Goal: Task Accomplishment & Management: Manage account settings

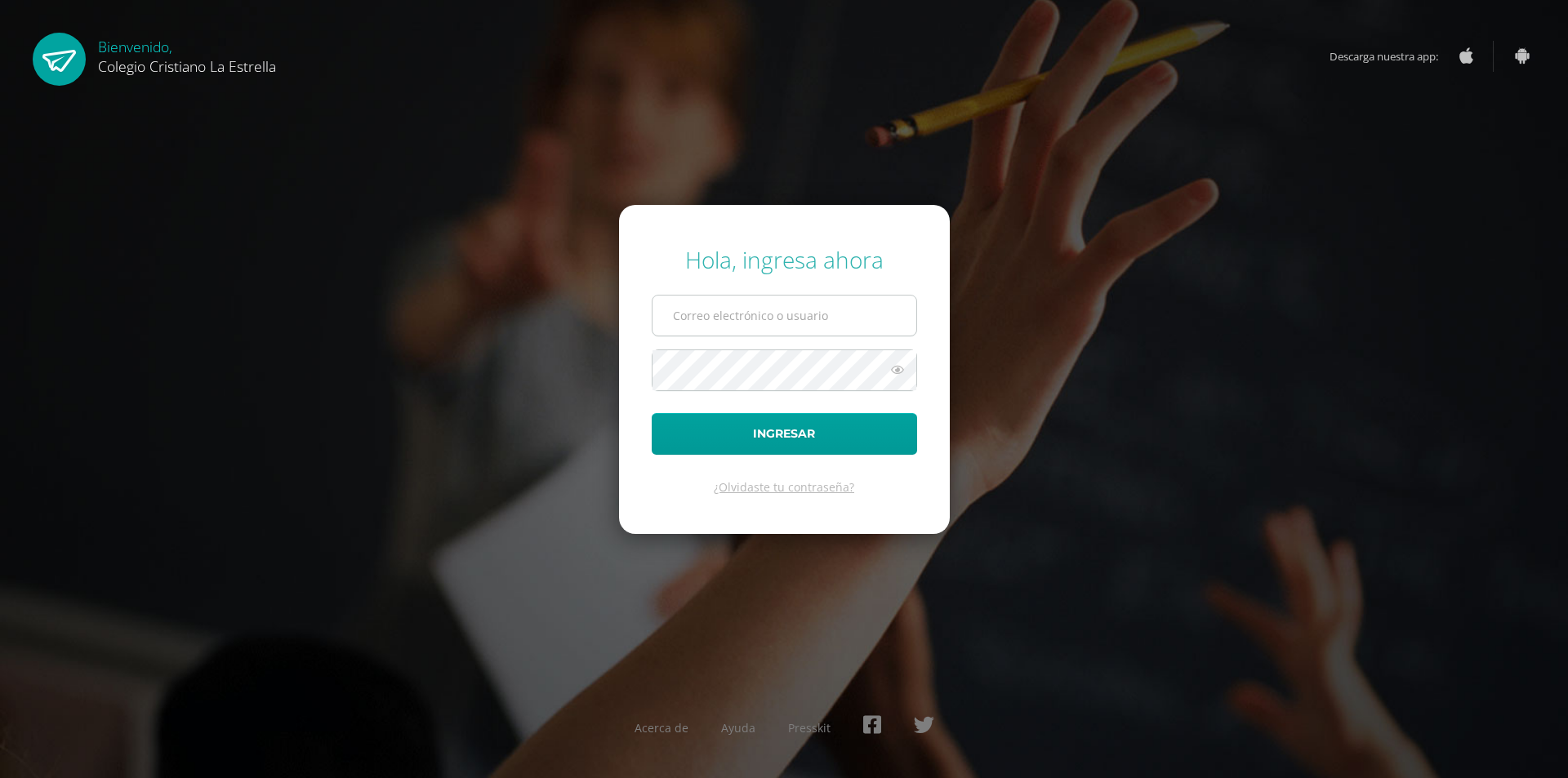
type input "2021077@laestrella.edu.gt"
click at [750, 314] on input "2021077@laestrella.edu.gt" at bounding box center [784, 316] width 264 height 40
click at [698, 444] on button "Ingresar" at bounding box center [784, 434] width 266 height 42
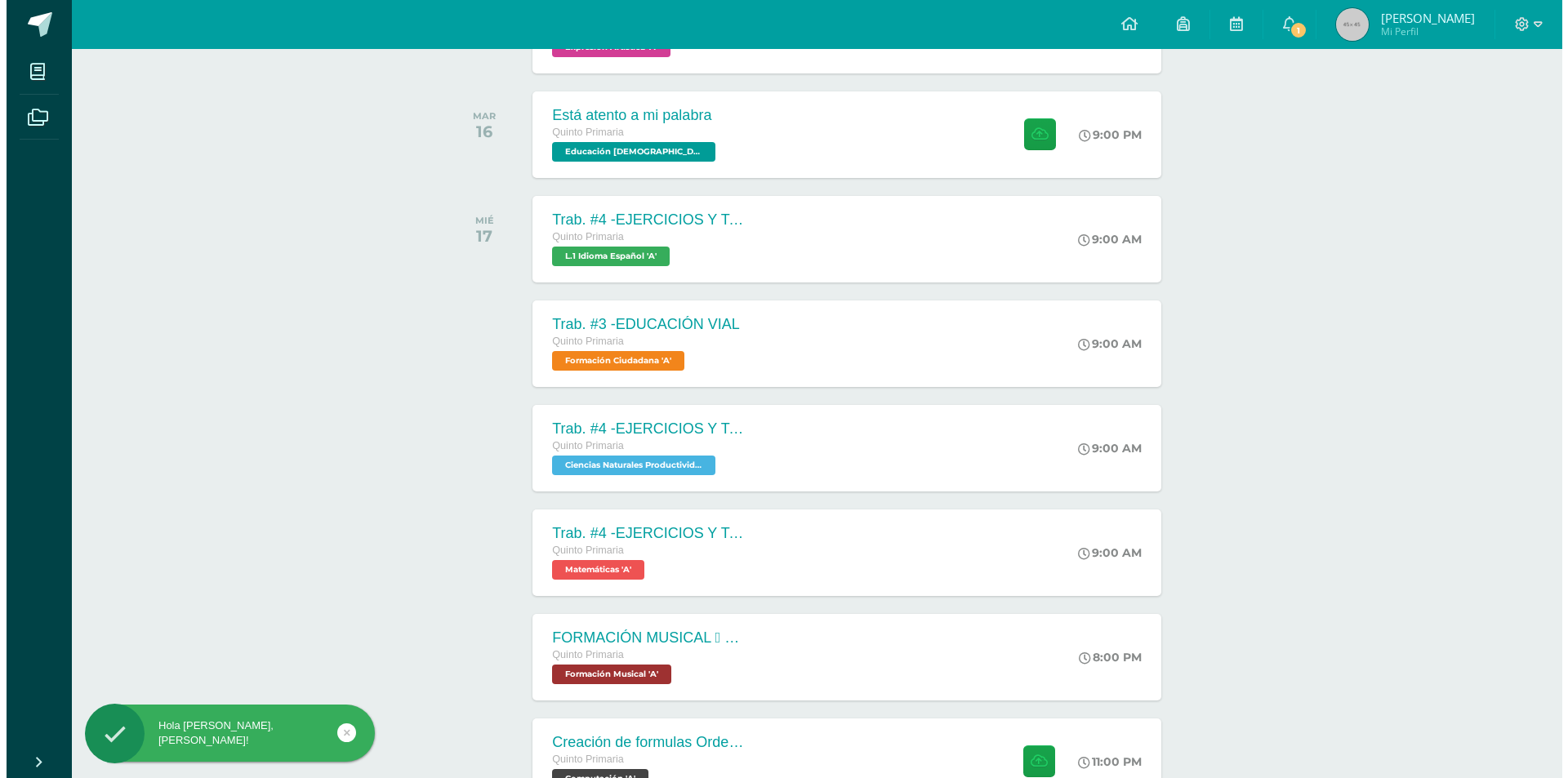
scroll to position [583, 0]
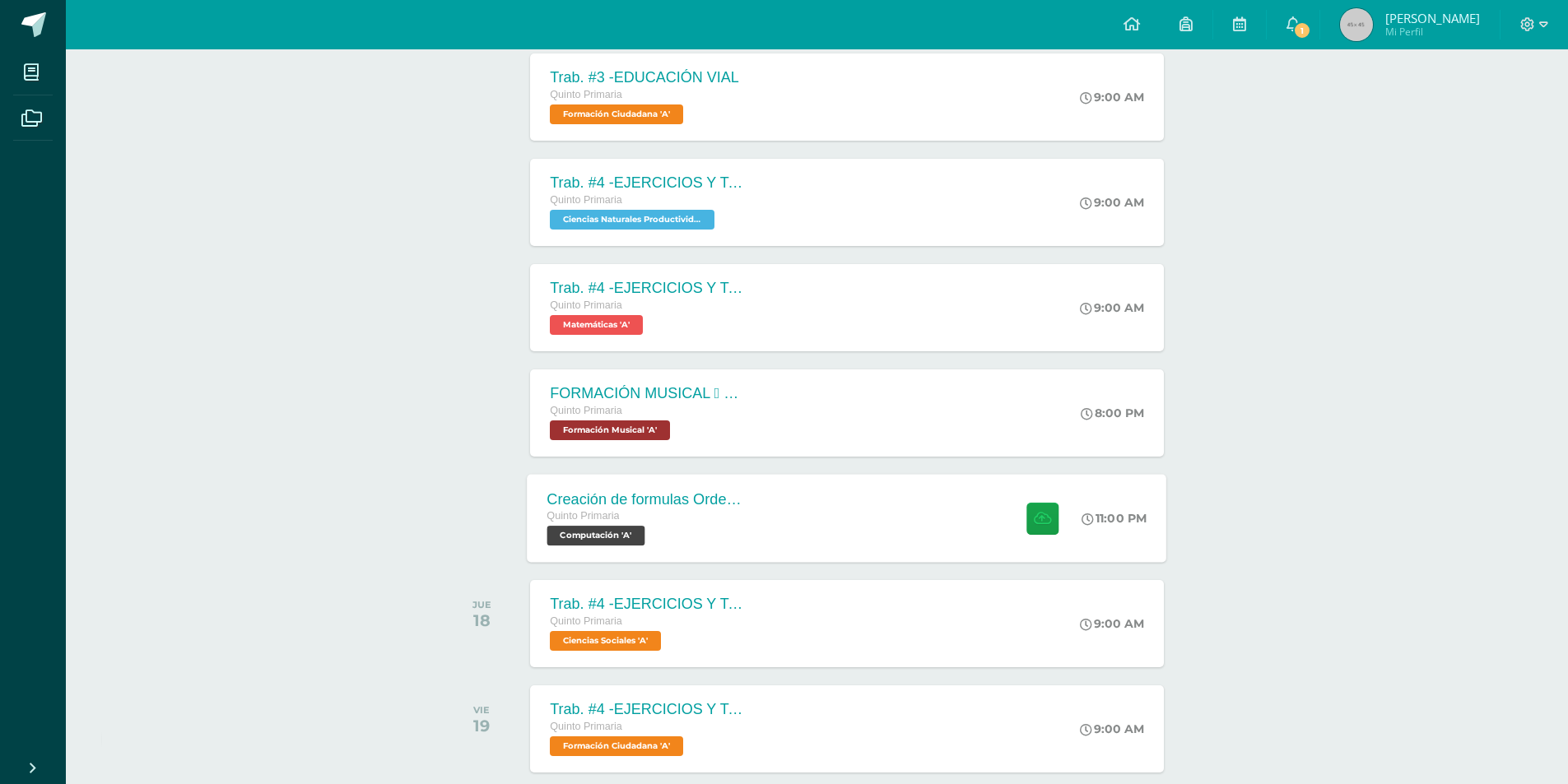
click at [629, 537] on span "Computación 'A'" at bounding box center [597, 535] width 98 height 20
